Goal: Transaction & Acquisition: Purchase product/service

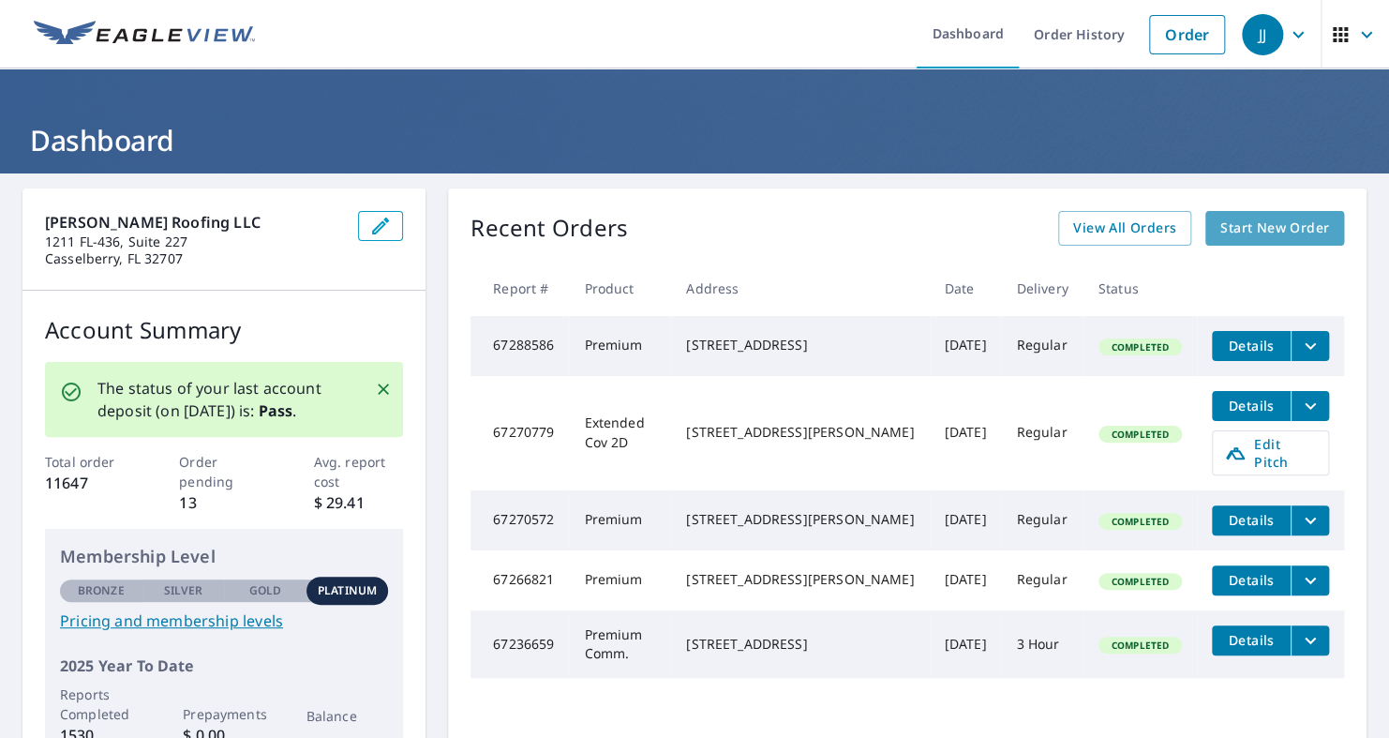
click at [1259, 224] on span "Start New Order" at bounding box center [1275, 228] width 109 height 23
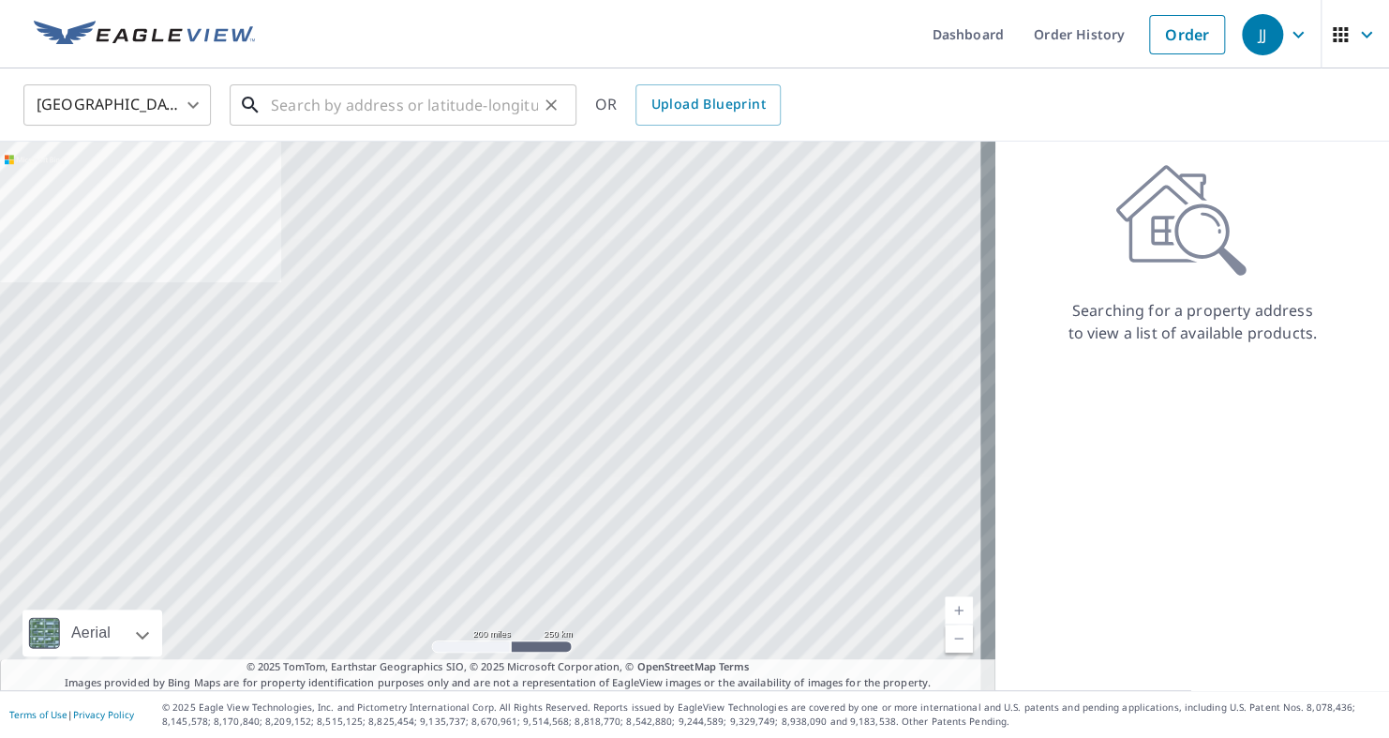
click at [316, 119] on input "text" at bounding box center [404, 105] width 267 height 52
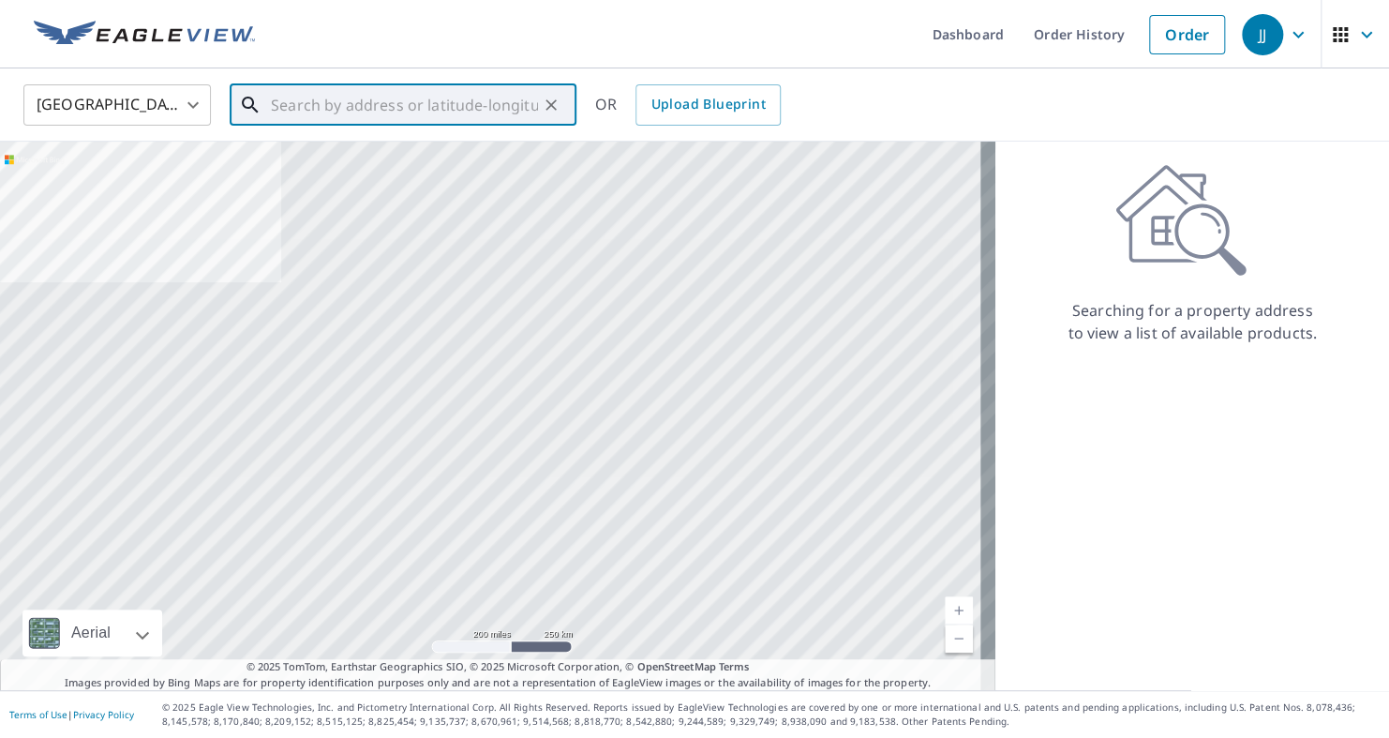
paste input "[STREET_ADDRESS]"
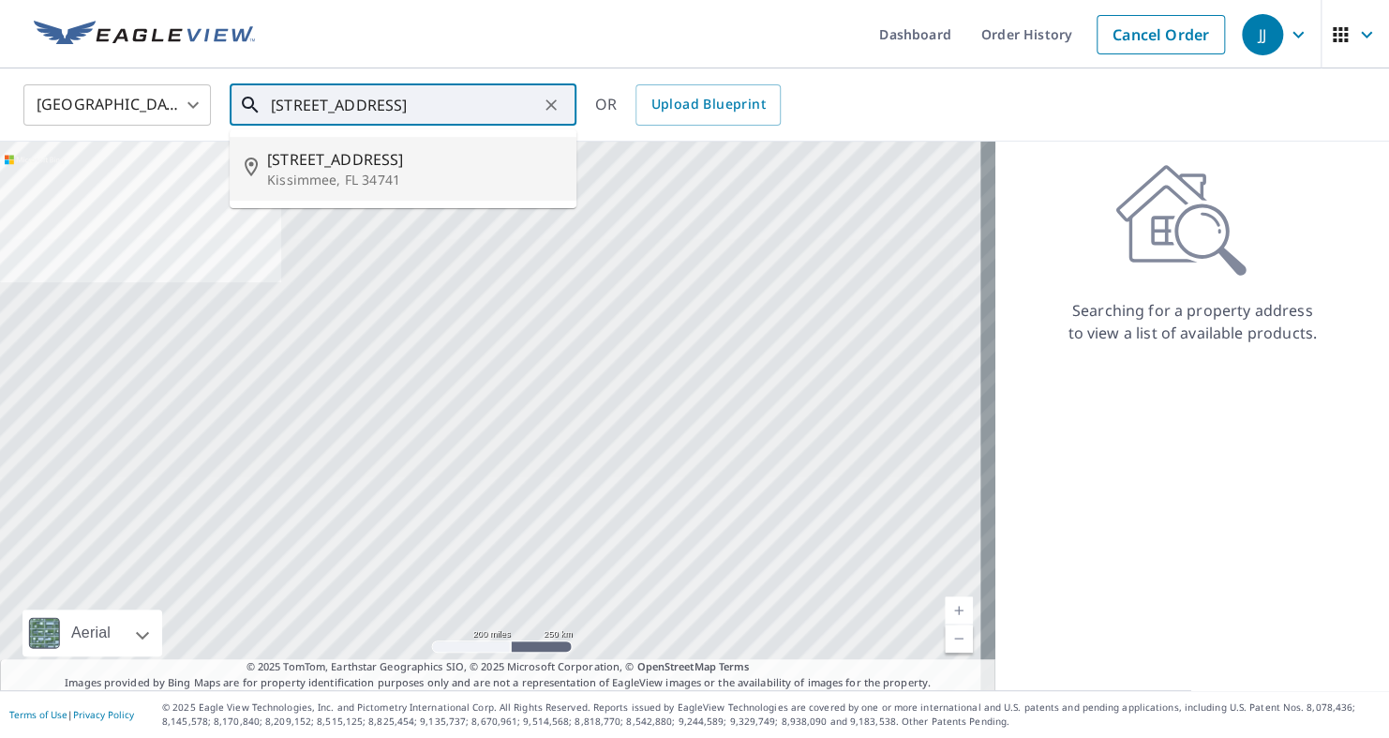
click at [323, 148] on span "[STREET_ADDRESS]" at bounding box center [414, 159] width 294 height 22
type input "[STREET_ADDRESS]"
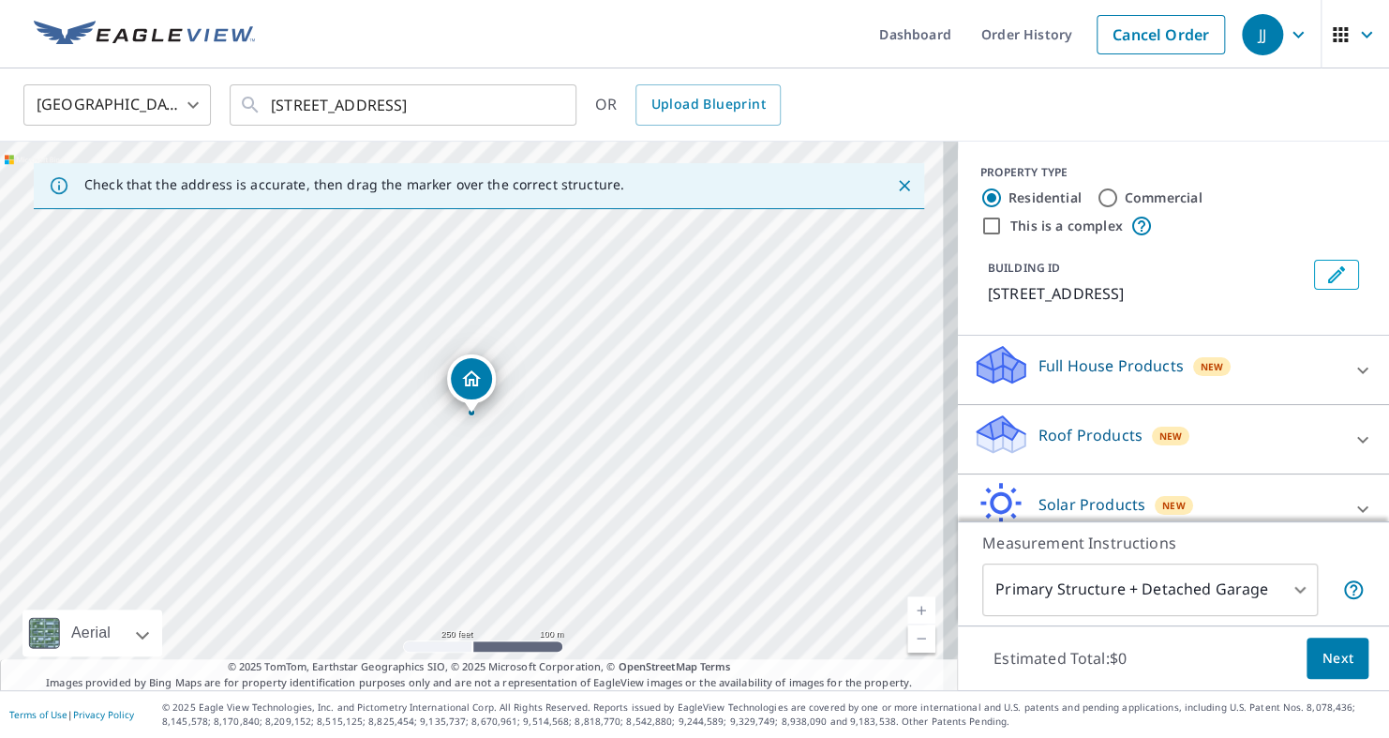
click at [1306, 458] on div "Roof Products New" at bounding box center [1156, 438] width 367 height 53
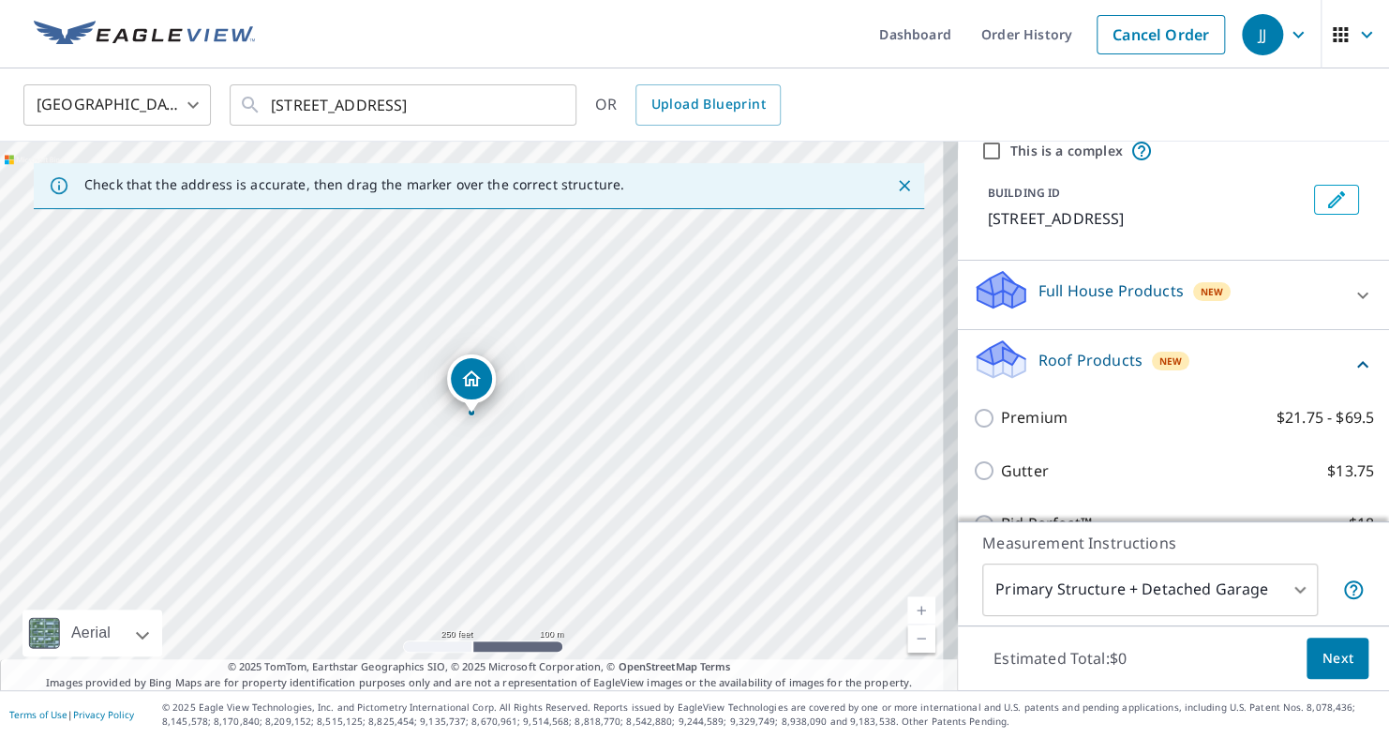
scroll to position [77, 0]
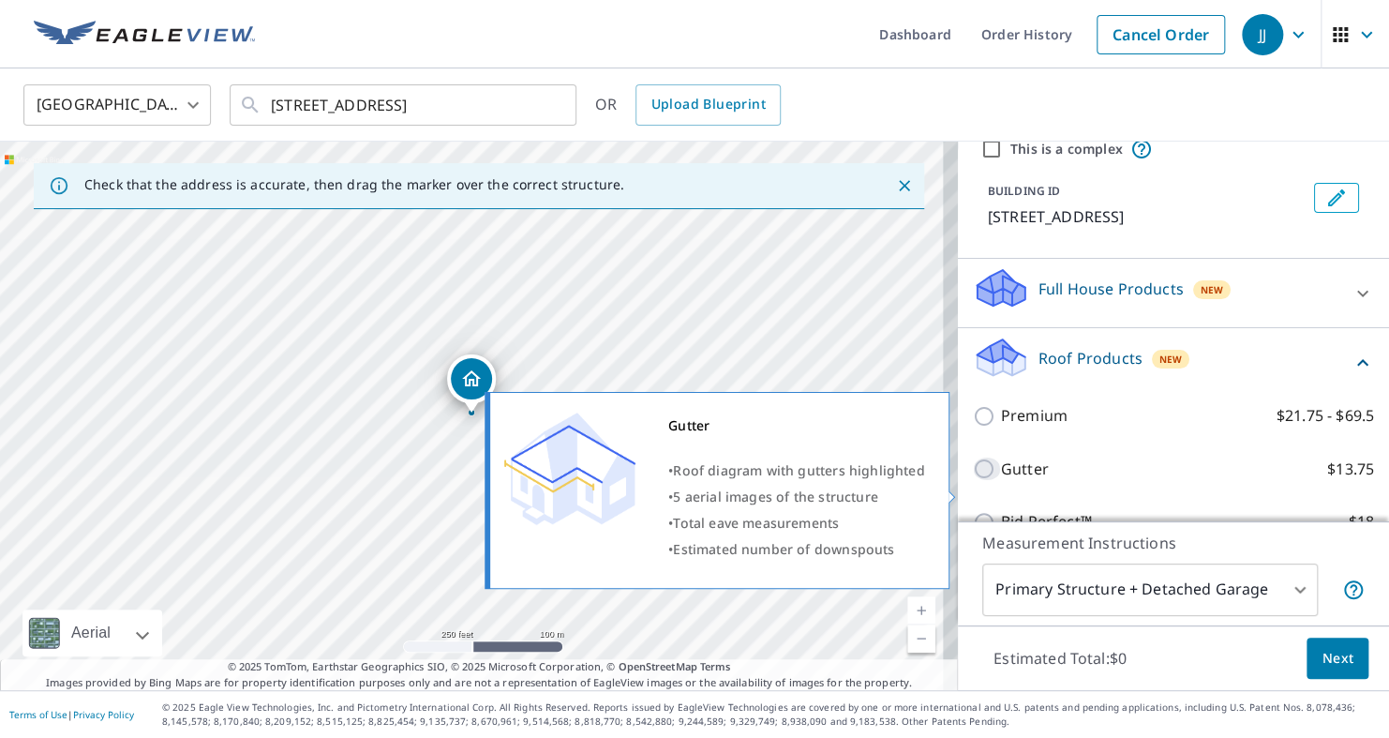
click at [976, 480] on input "Gutter $13.75" at bounding box center [987, 468] width 28 height 22
checkbox input "true"
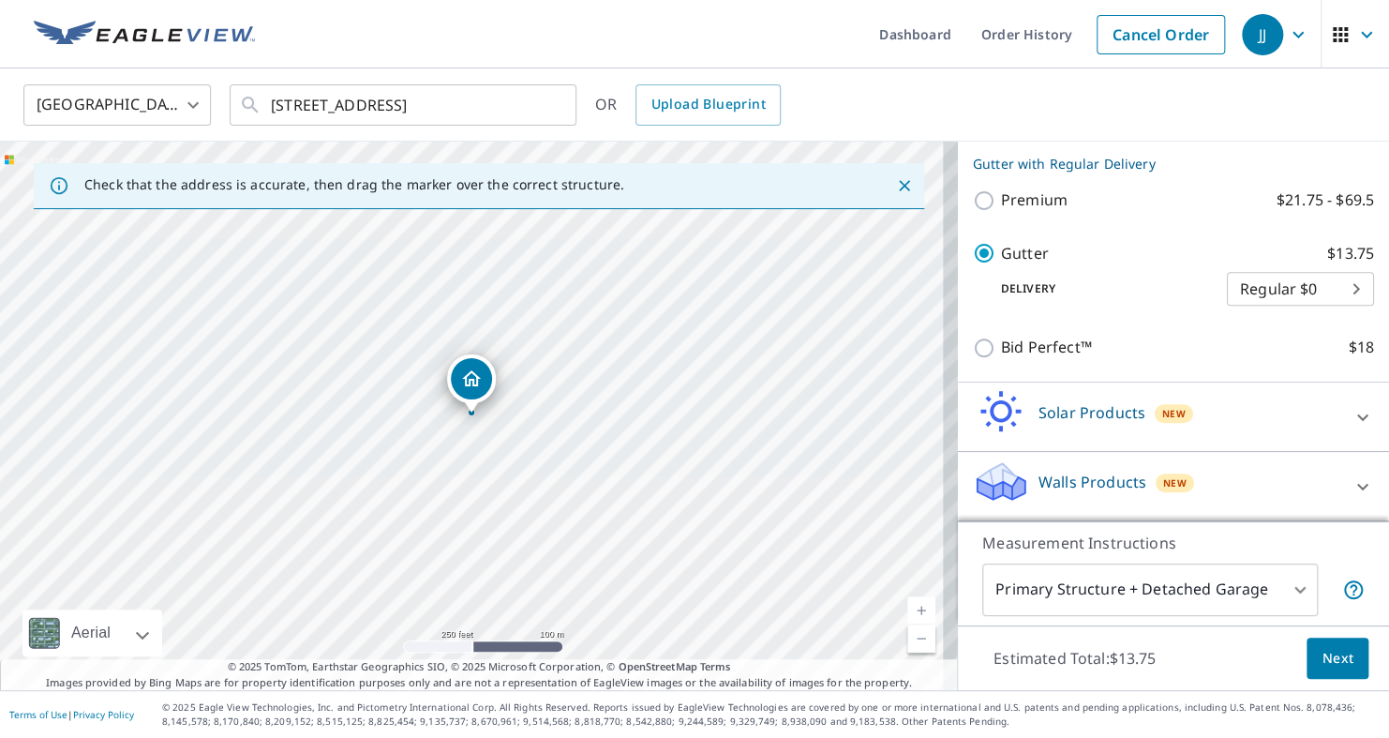
scroll to position [333, 0]
click at [1334, 671] on button "Next" at bounding box center [1338, 658] width 62 height 42
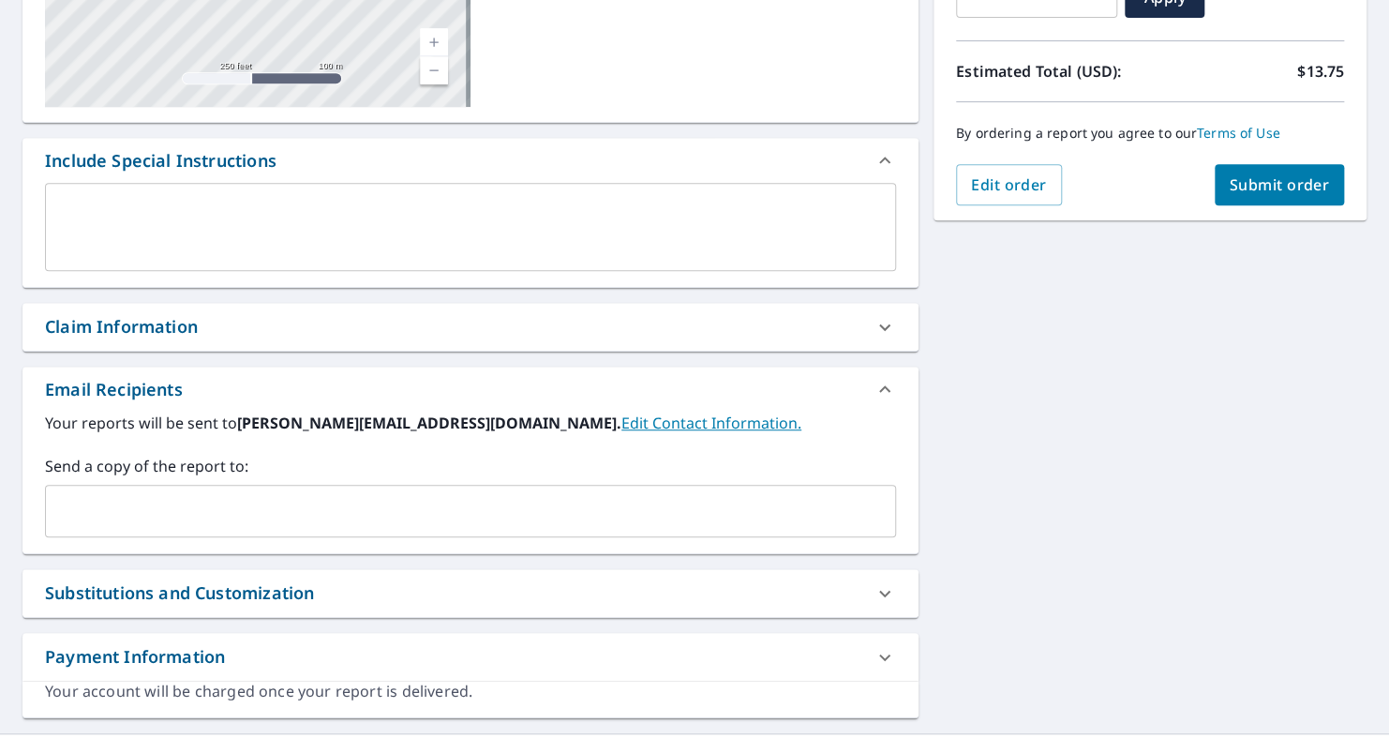
scroll to position [419, 0]
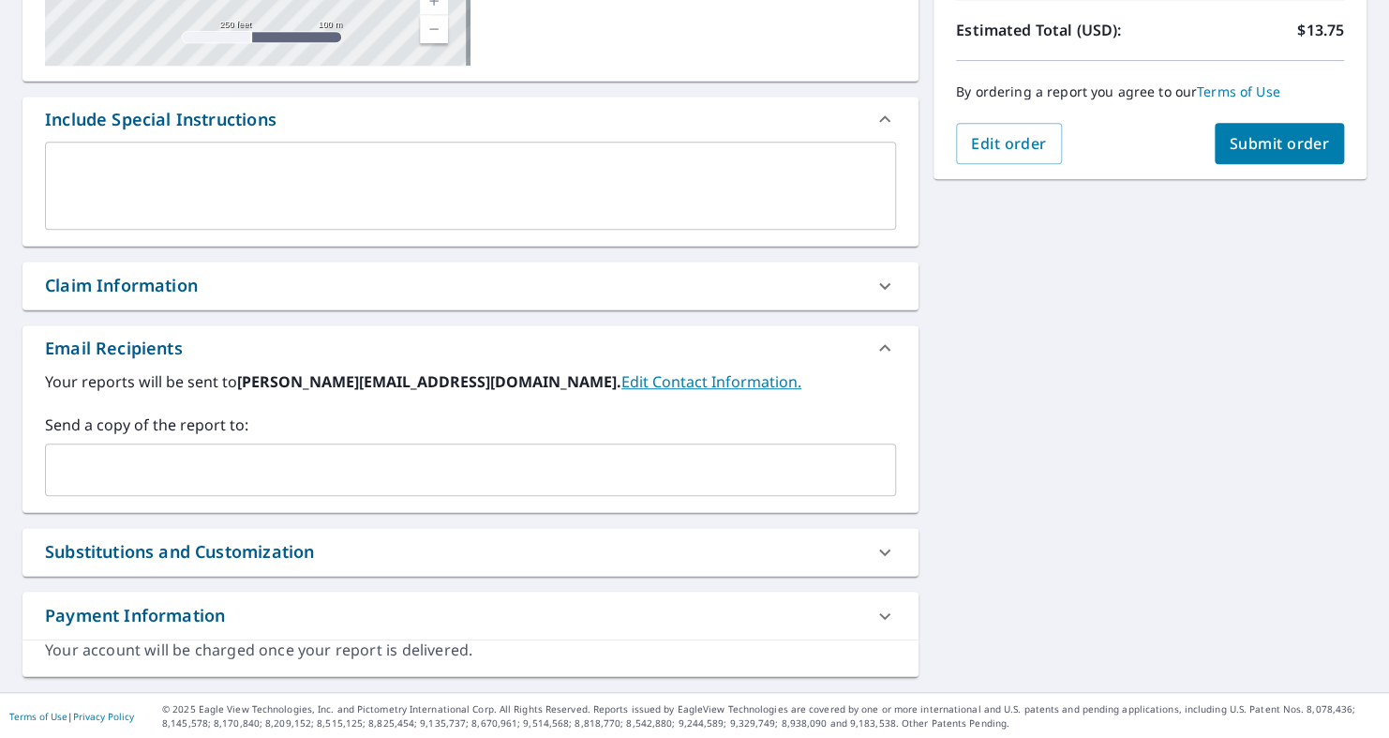
click at [315, 474] on input "text" at bounding box center [456, 470] width 806 height 36
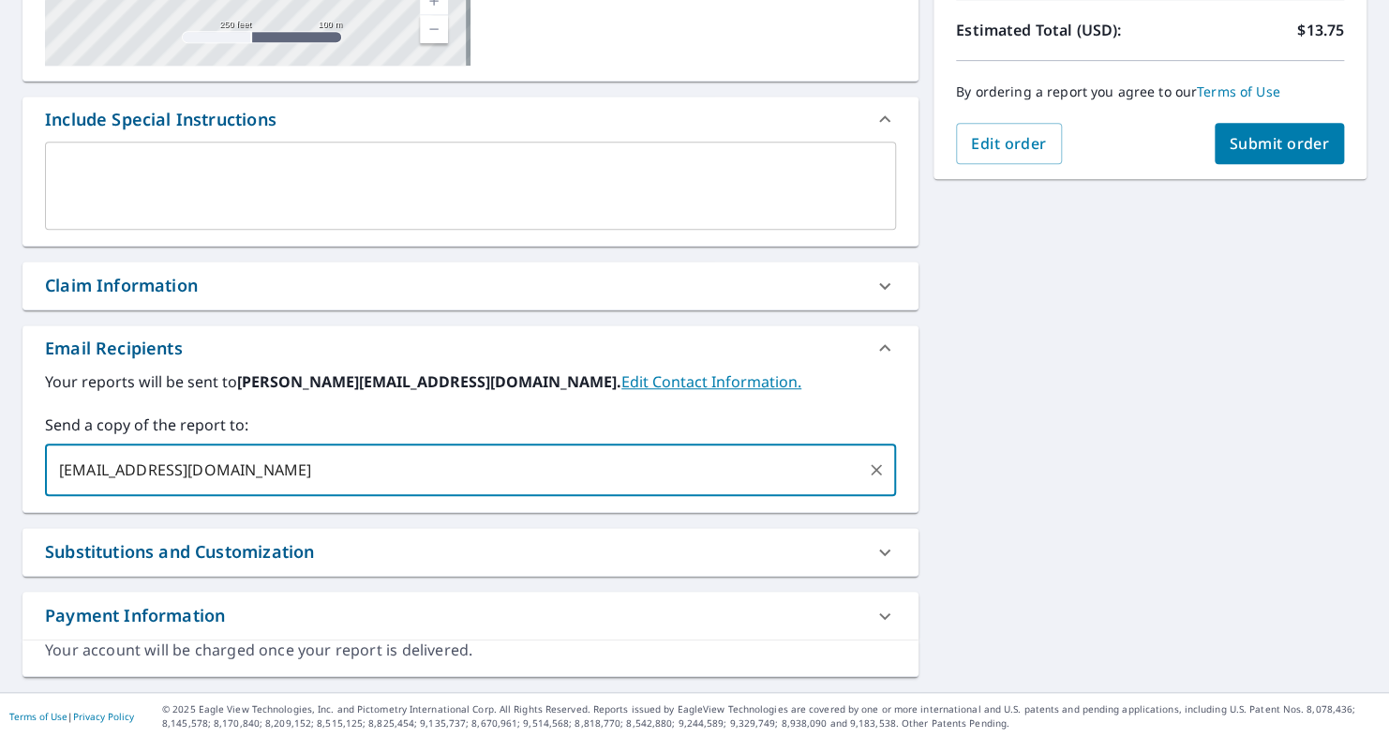
type input "[EMAIL_ADDRESS][DOMAIN_NAME]"
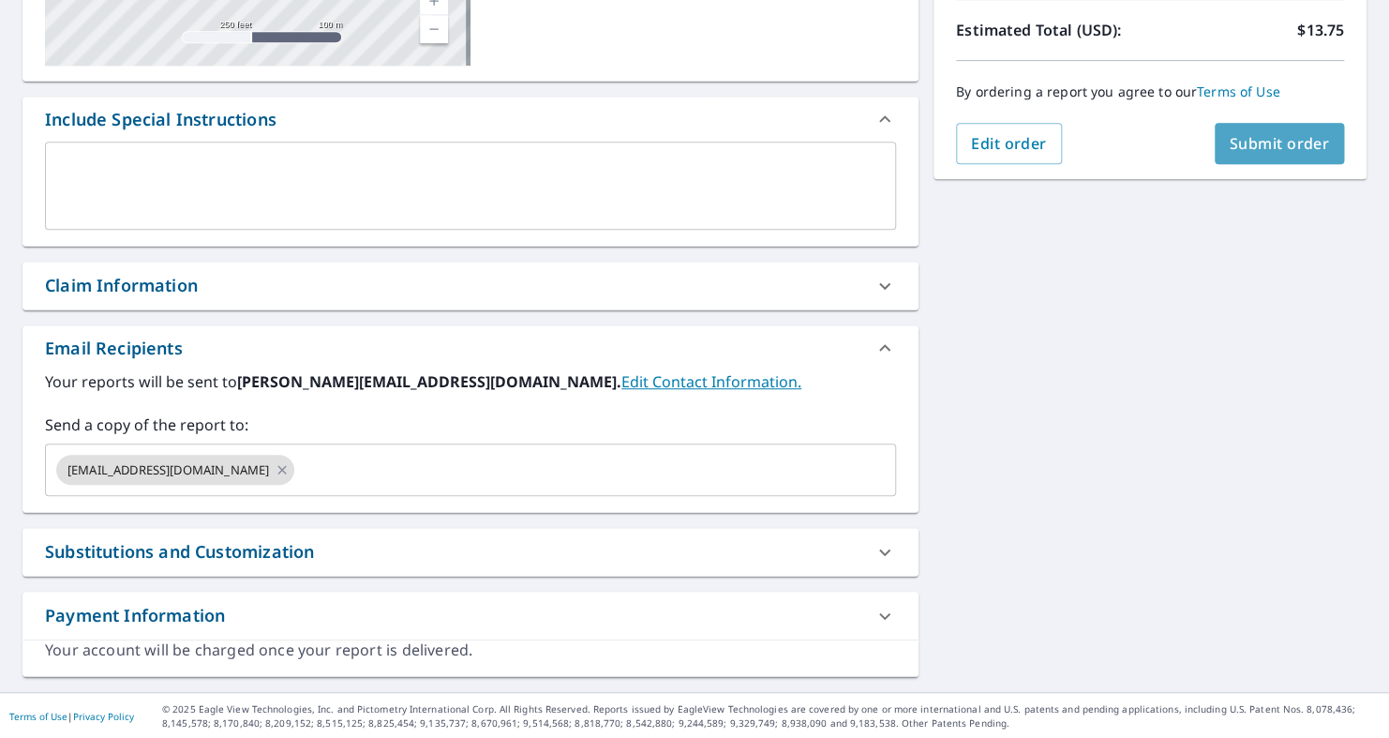
click at [1249, 157] on button "Submit order" at bounding box center [1280, 143] width 130 height 41
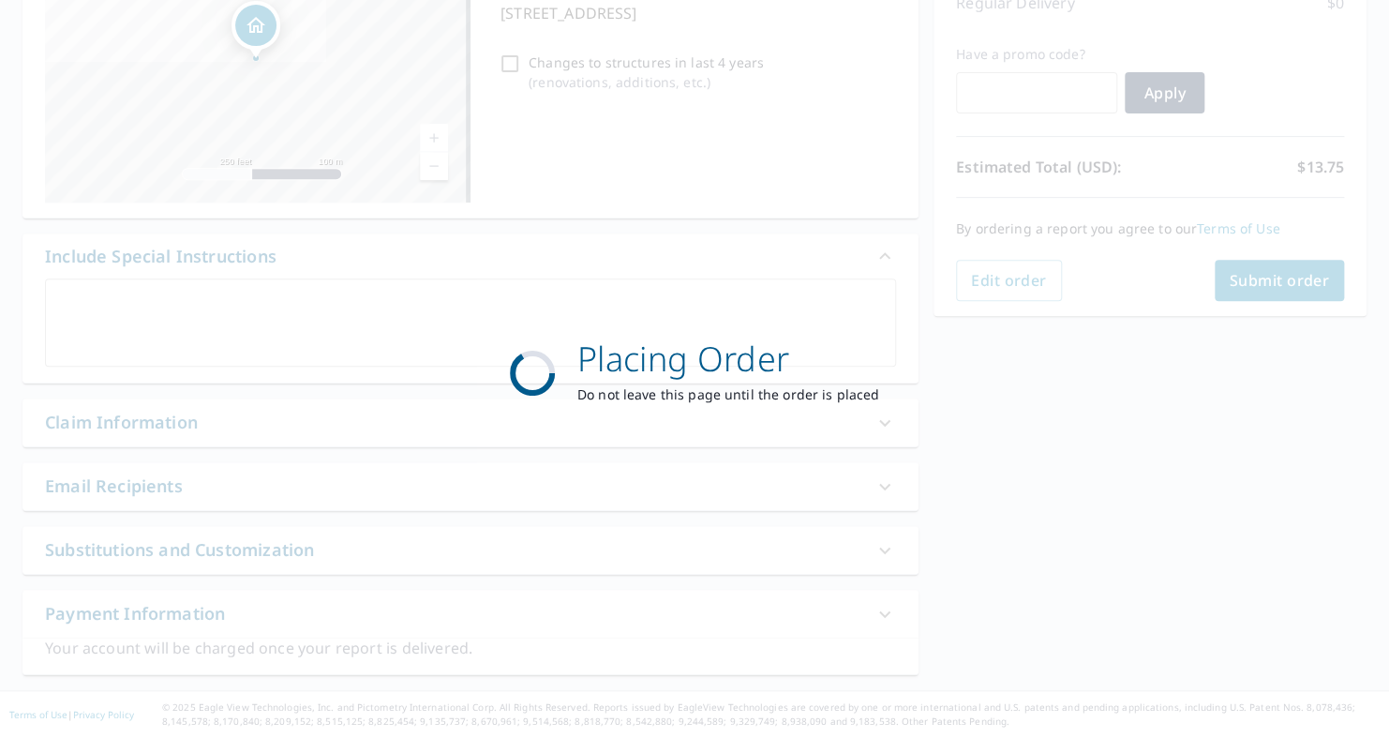
scroll to position [280, 0]
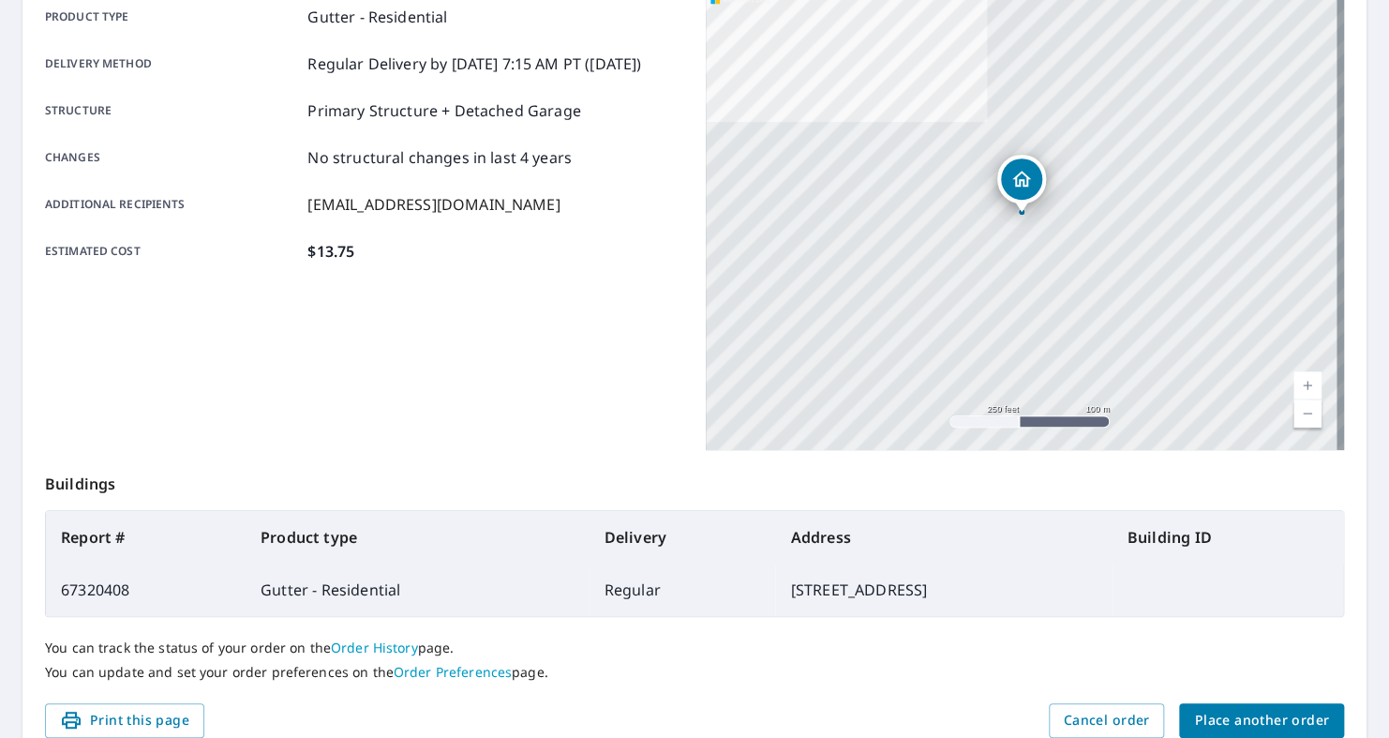
click at [1205, 720] on span "Place another order" at bounding box center [1261, 720] width 135 height 23
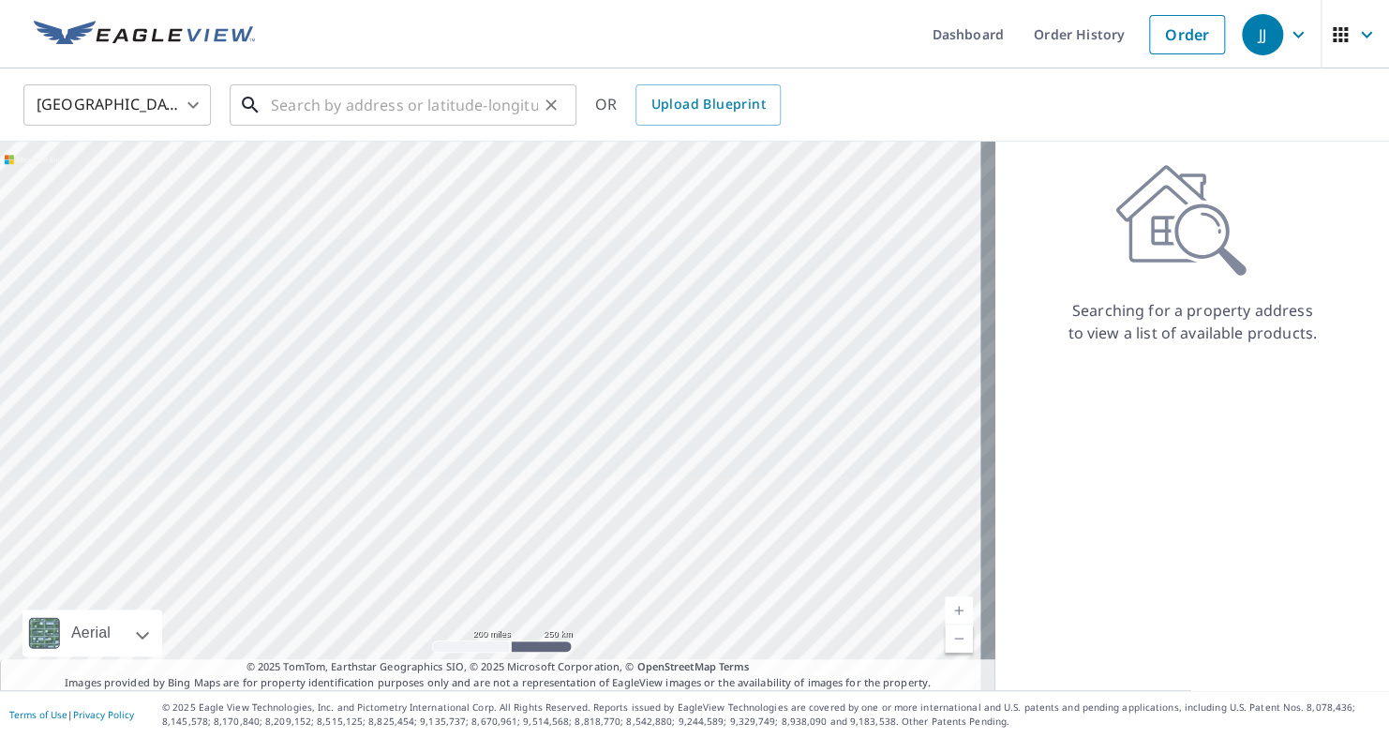
click at [451, 109] on input "text" at bounding box center [404, 105] width 267 height 52
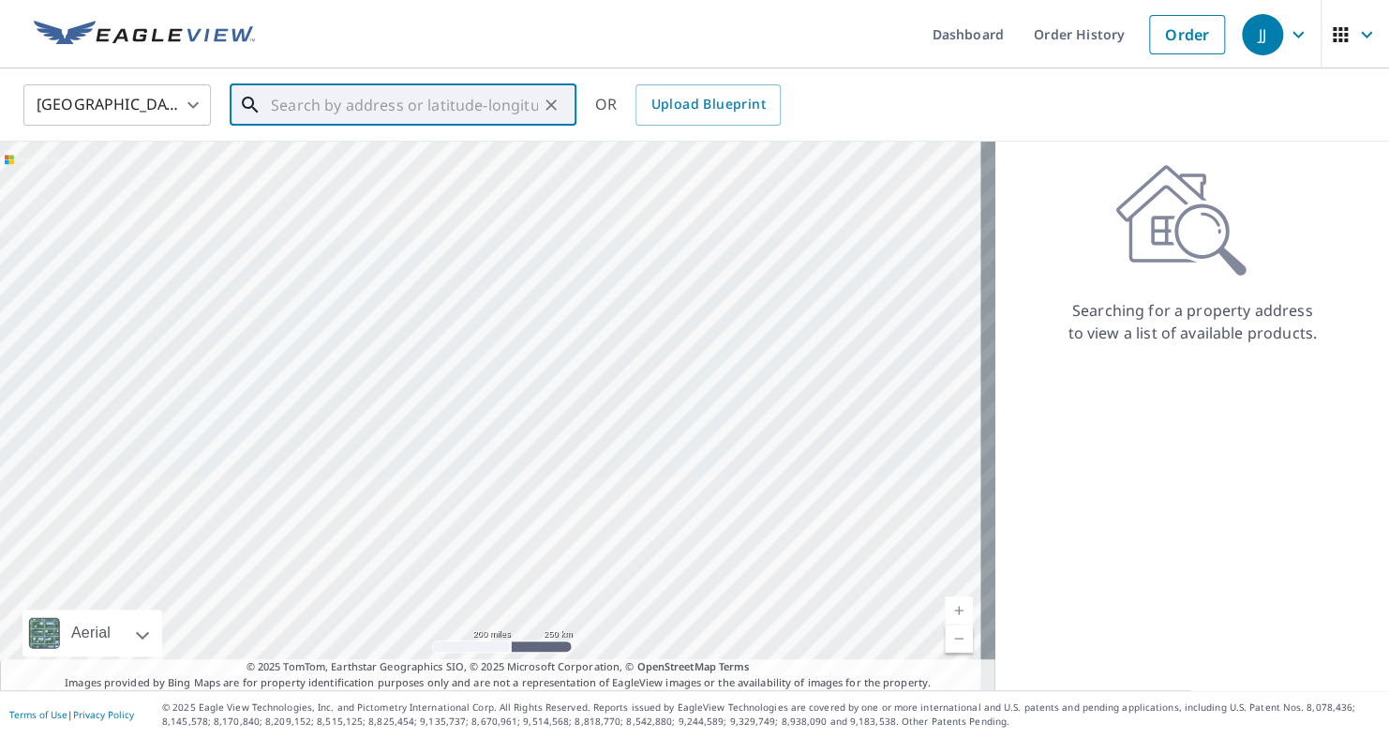
paste input "[STREET_ADDRESS]"
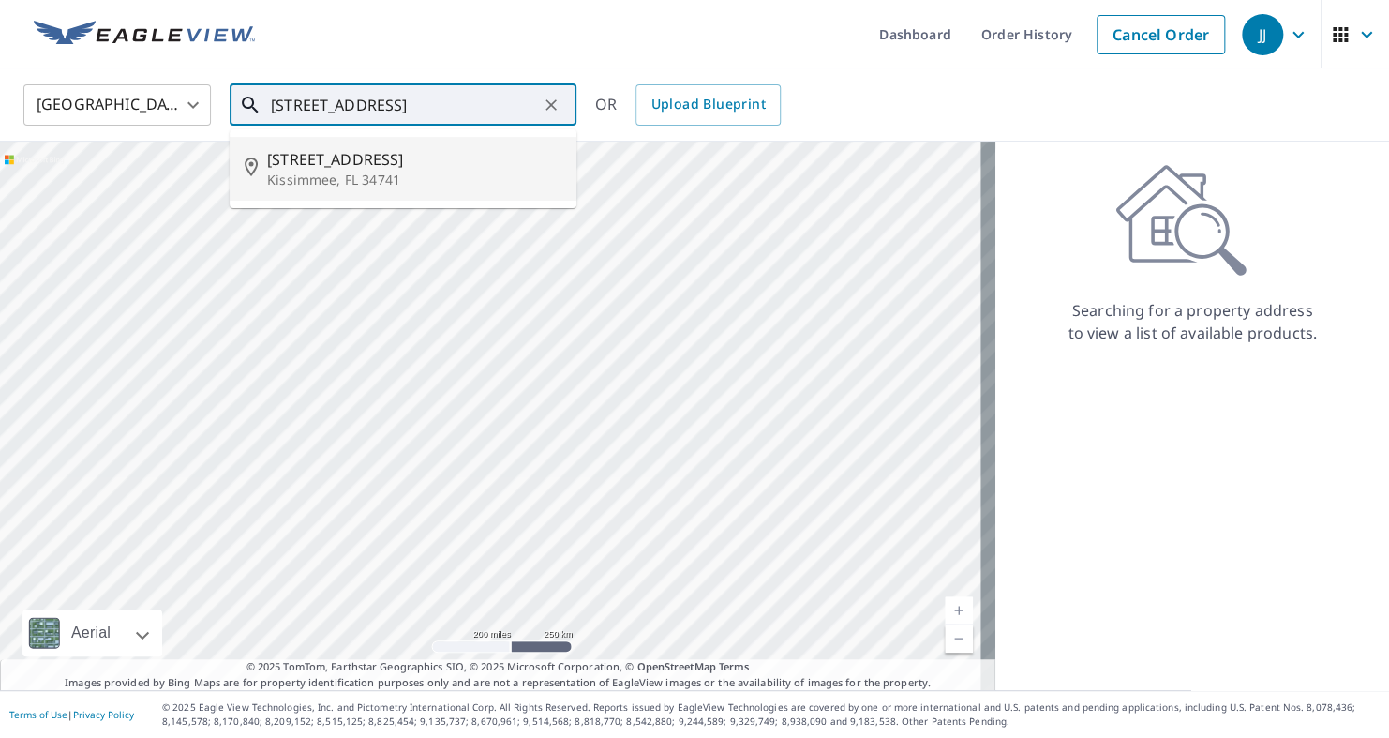
click at [436, 167] on span "[STREET_ADDRESS]" at bounding box center [414, 159] width 294 height 22
type input "[STREET_ADDRESS]"
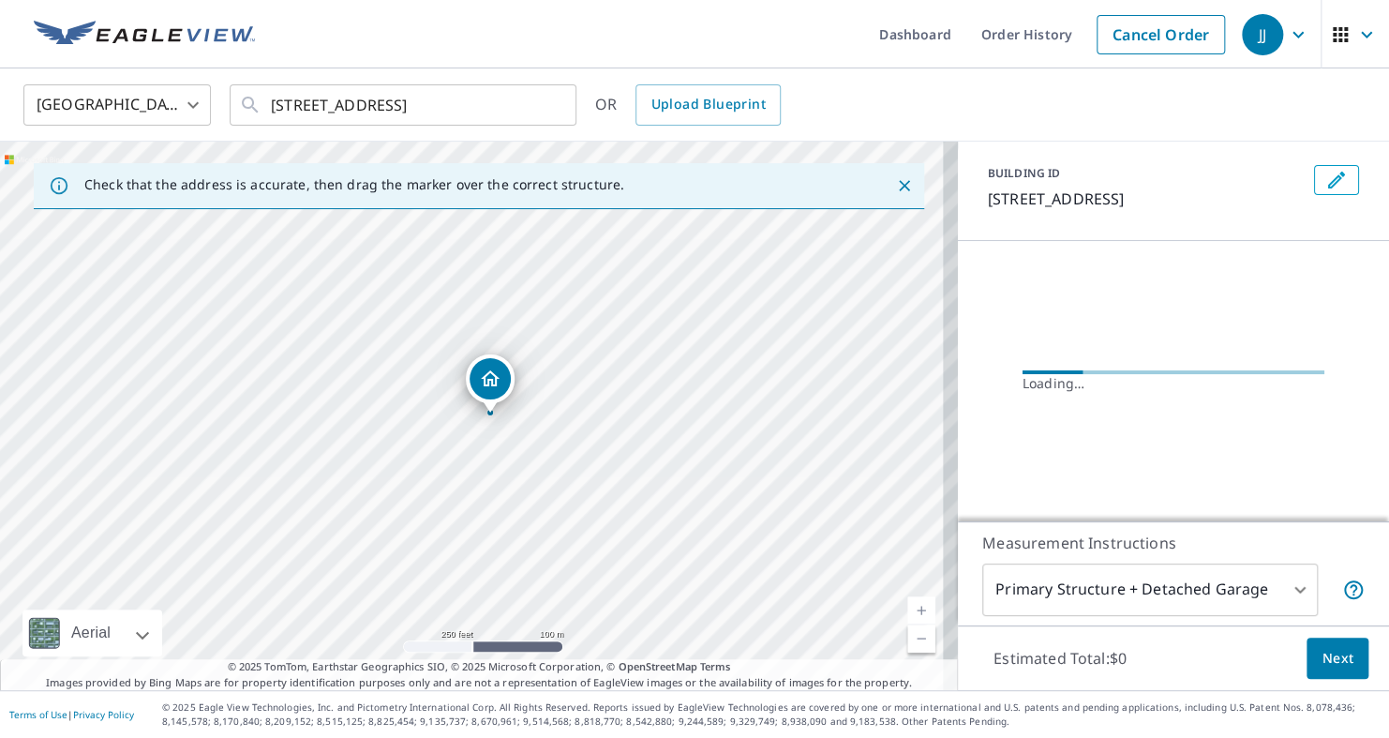
scroll to position [90, 0]
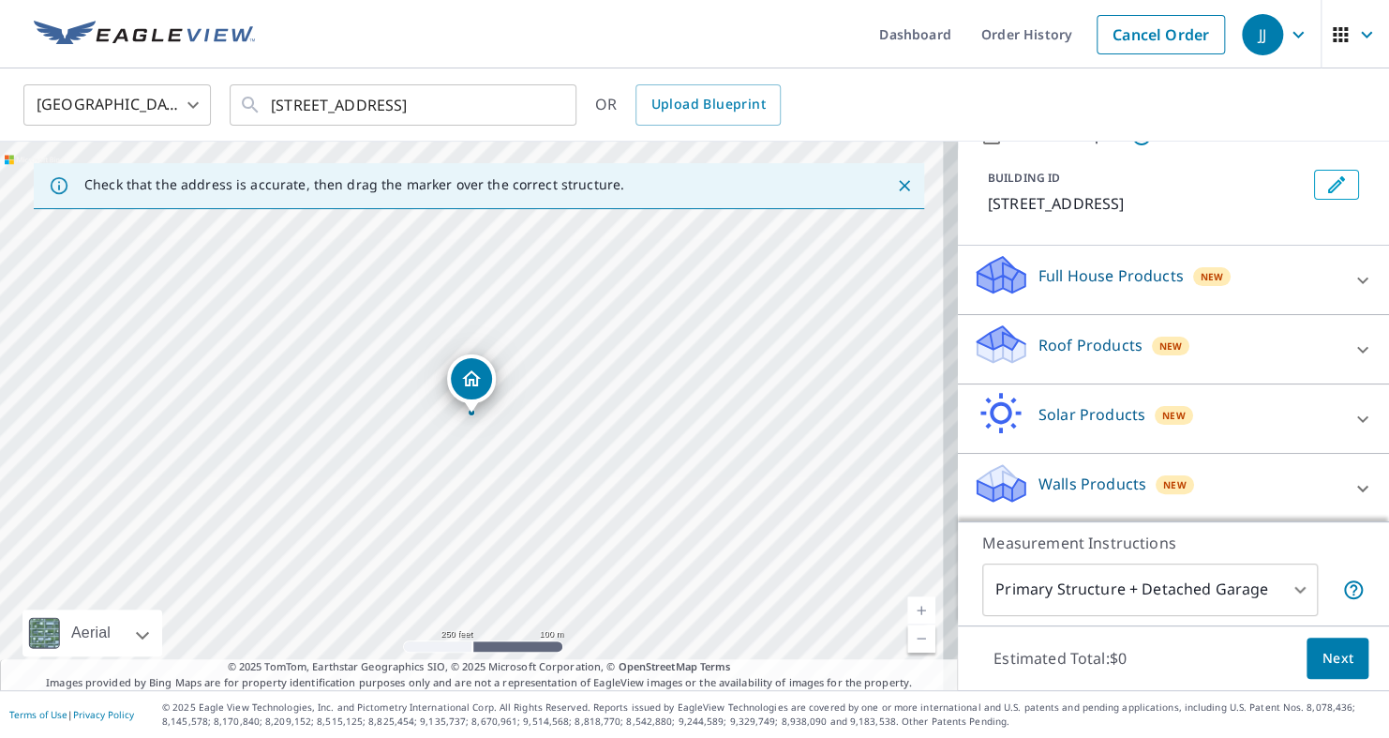
click at [1246, 333] on div "Roof Products New" at bounding box center [1156, 348] width 367 height 53
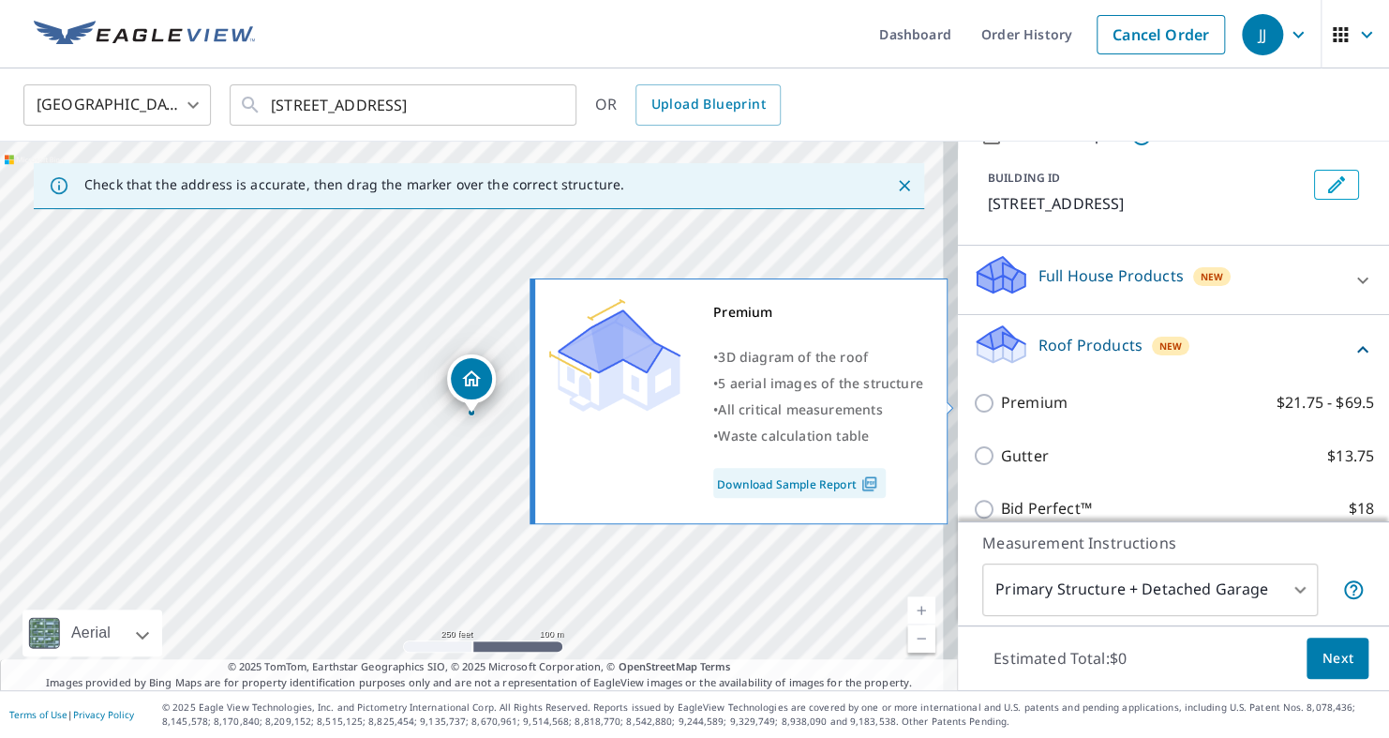
click at [973, 400] on input "Premium $21.75 - $69.5" at bounding box center [987, 403] width 28 height 22
checkbox input "true"
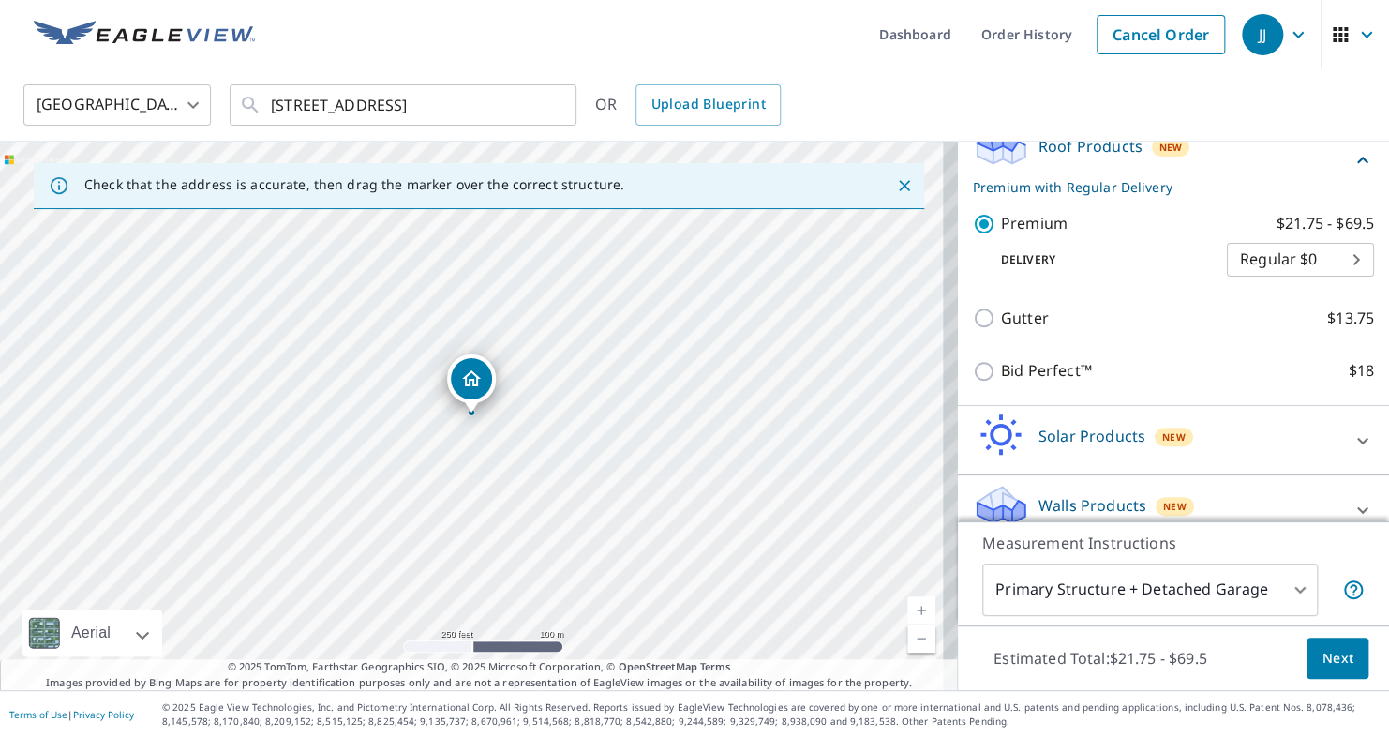
scroll to position [310, 0]
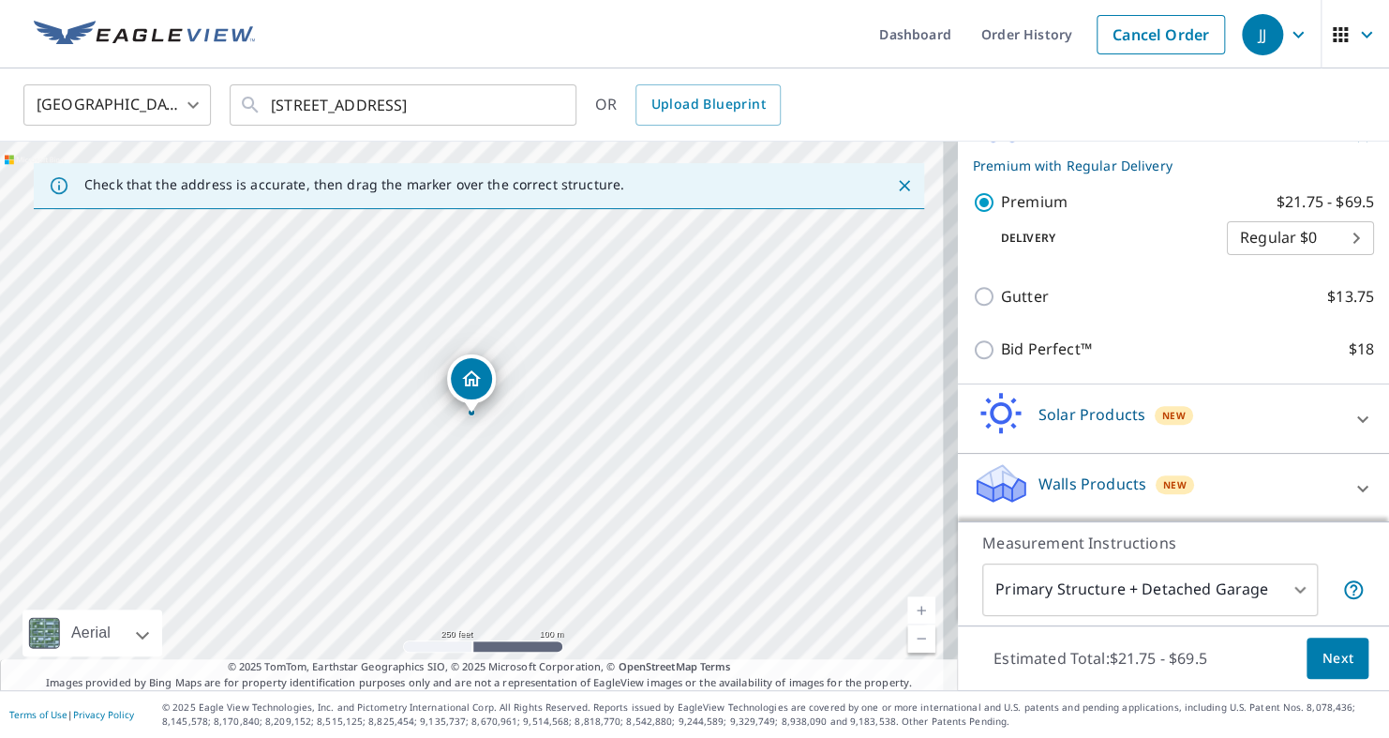
drag, startPoint x: 1358, startPoint y: 405, endPoint x: 1373, endPoint y: 502, distance: 98.6
click at [1373, 502] on div "PROPERTY TYPE Residential Commercial This is a complex BUILDING ID [STREET_ADDR…" at bounding box center [1173, 332] width 431 height 380
click at [1322, 652] on span "Next" at bounding box center [1338, 658] width 32 height 23
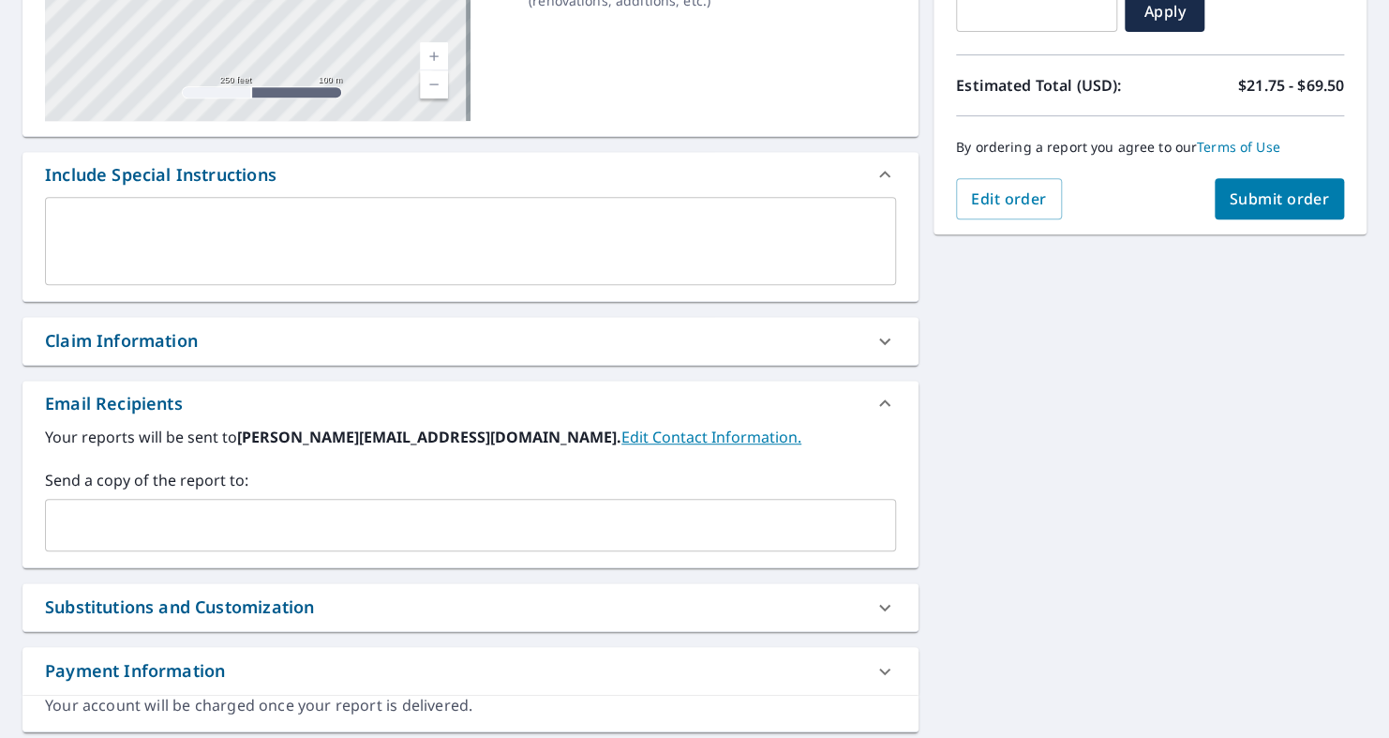
scroll to position [365, 0]
click at [395, 538] on input "text" at bounding box center [456, 524] width 806 height 36
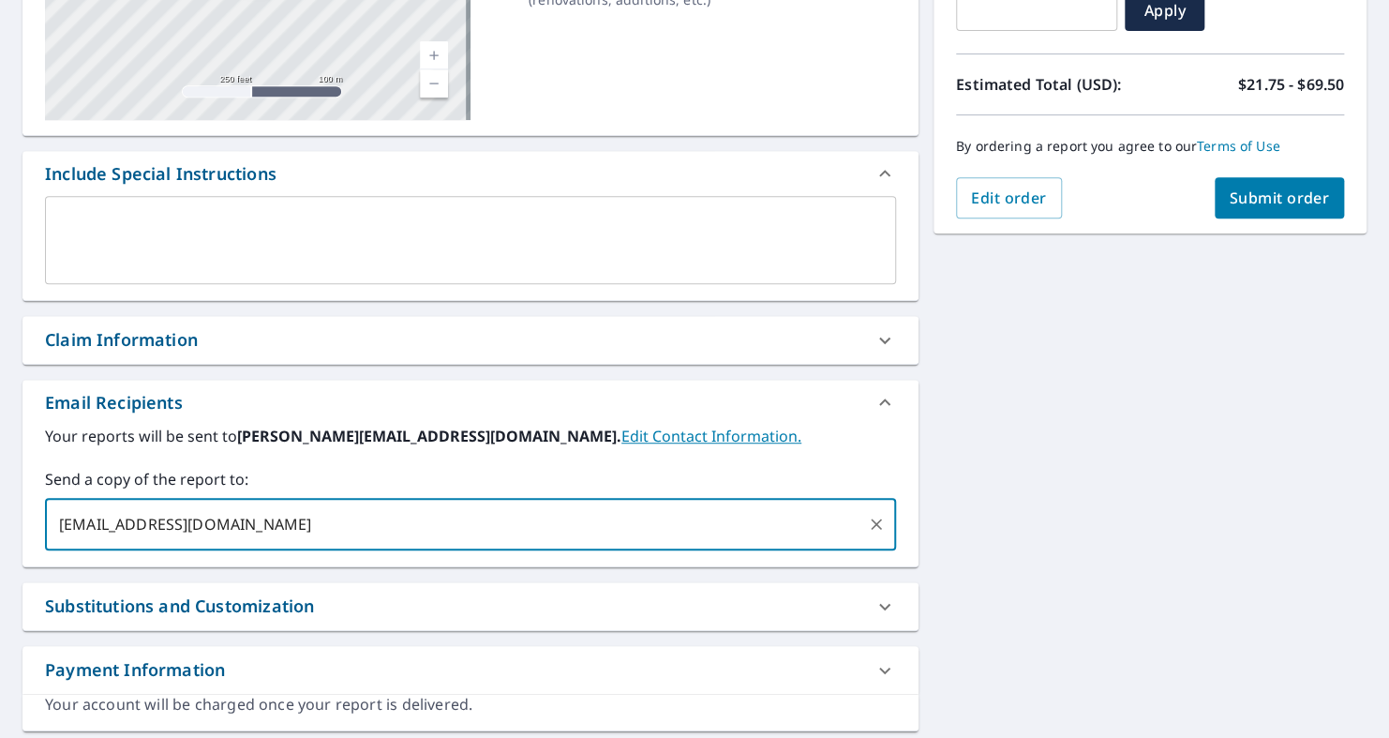
type input "[EMAIL_ADDRESS][DOMAIN_NAME]"
click at [1263, 214] on button "Submit order" at bounding box center [1280, 197] width 130 height 41
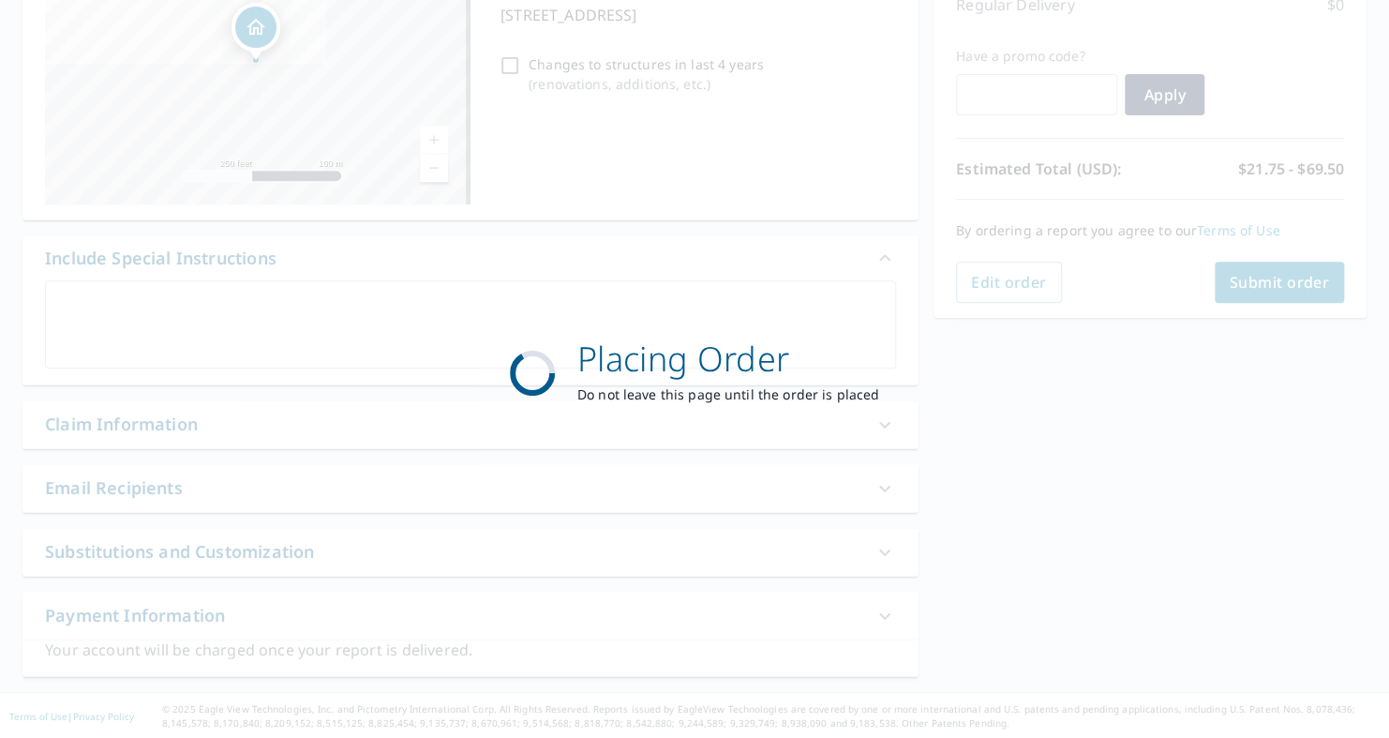
scroll to position [280, 0]
